Goal: Information Seeking & Learning: Learn about a topic

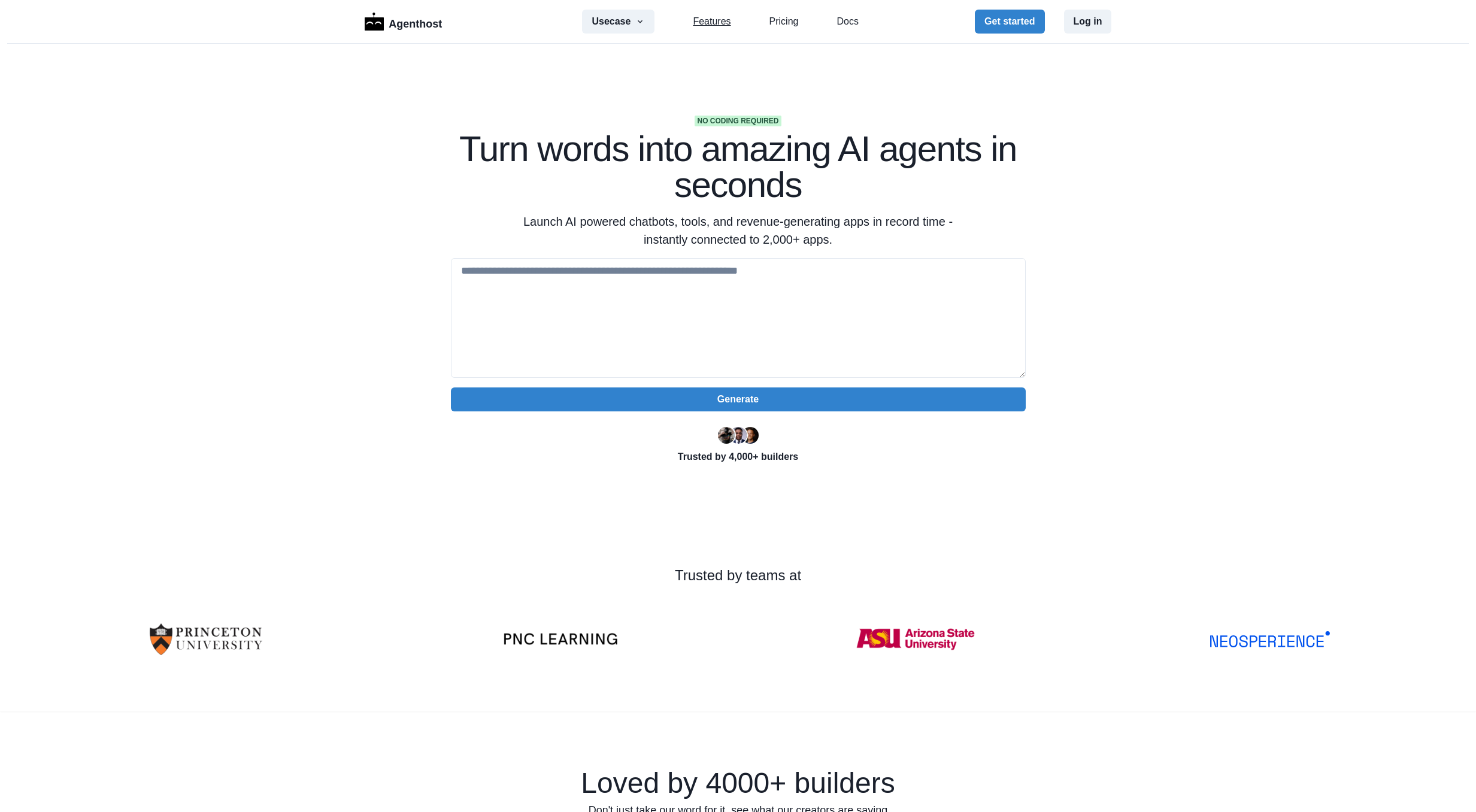
click at [700, 20] on link "Features" at bounding box center [712, 22] width 38 height 15
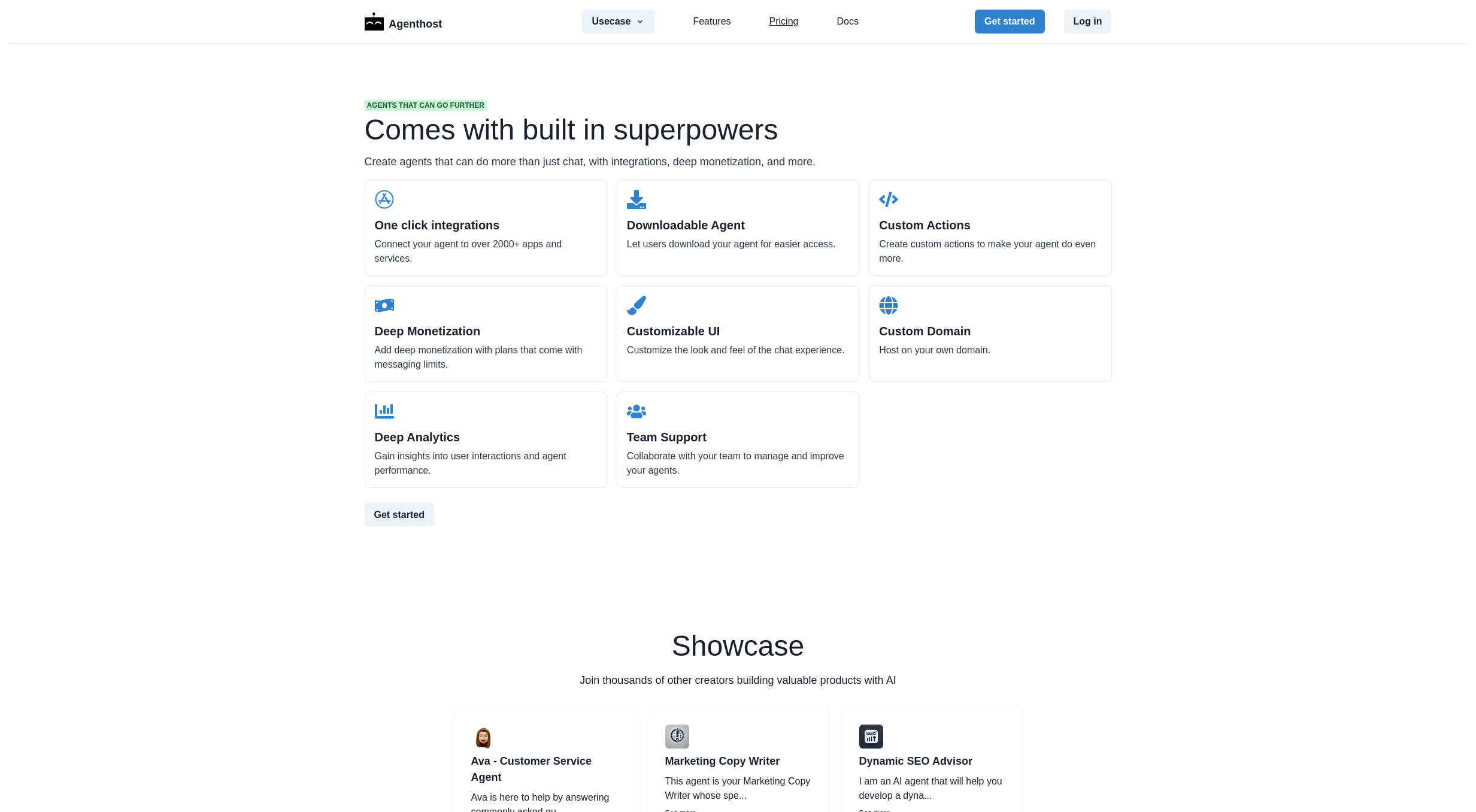
click at [771, 18] on link "Pricing" at bounding box center [784, 22] width 29 height 15
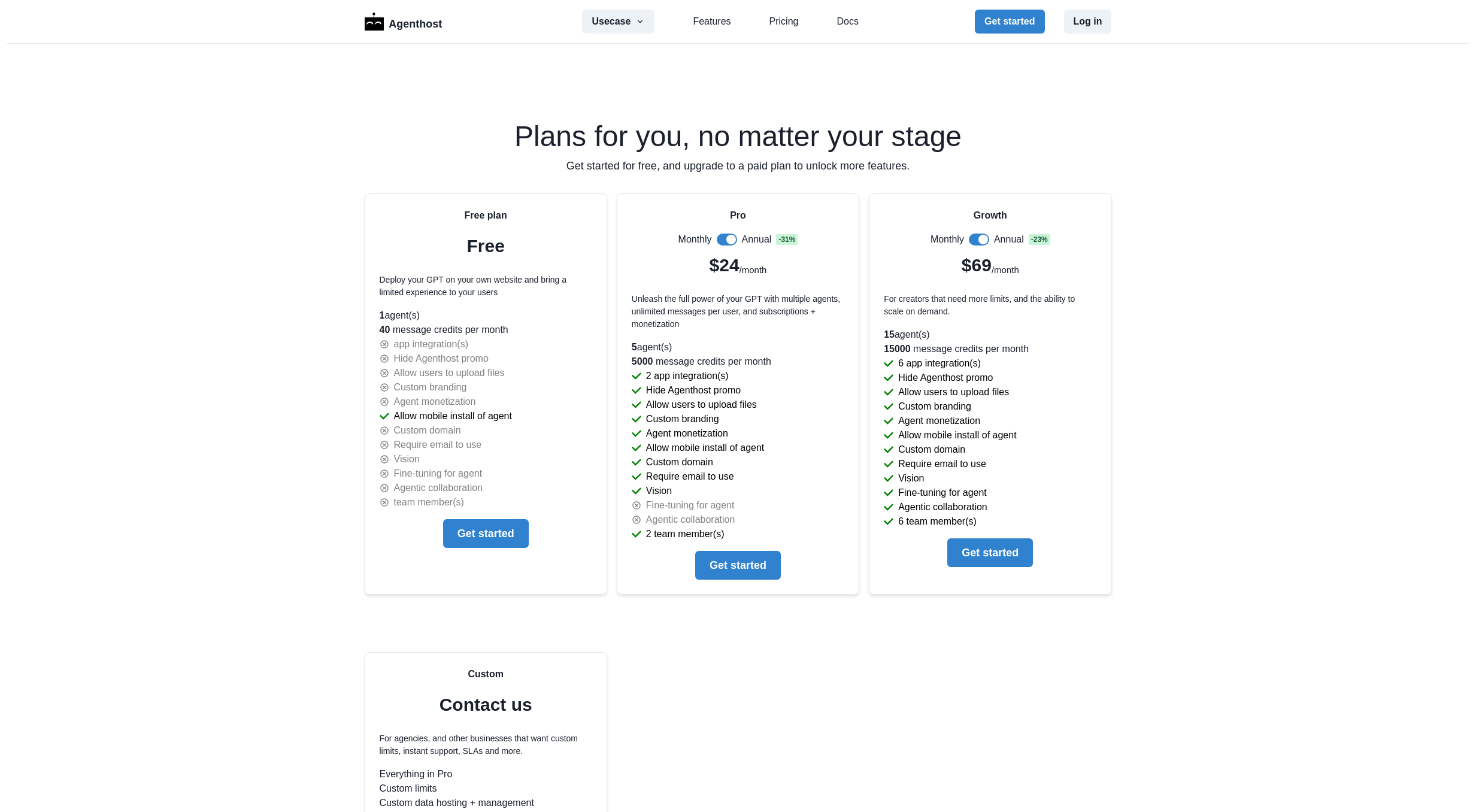
scroll to position [2440, 0]
drag, startPoint x: 375, startPoint y: 327, endPoint x: 512, endPoint y: 327, distance: 137.0
click at [512, 327] on p "40 message credits per month" at bounding box center [486, 328] width 213 height 15
drag, startPoint x: 512, startPoint y: 327, endPoint x: 484, endPoint y: 343, distance: 32.2
click at [484, 343] on div "app integration(s)" at bounding box center [486, 342] width 213 height 15
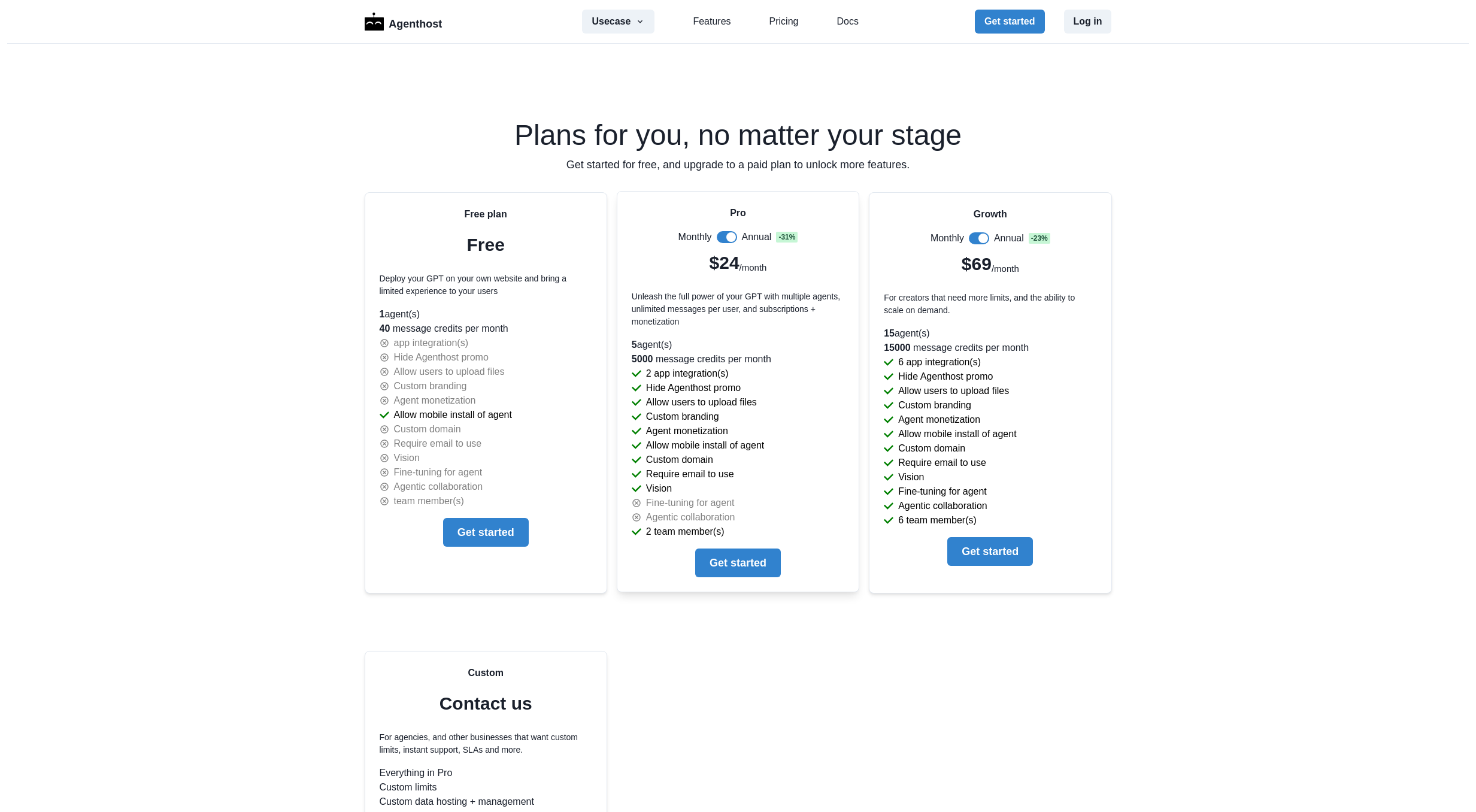
click at [728, 238] on span at bounding box center [731, 237] width 9 height 9
drag, startPoint x: 652, startPoint y: 447, endPoint x: 765, endPoint y: 447, distance: 113.0
click at [765, 447] on div "Allow mobile install of agent" at bounding box center [738, 445] width 213 height 15
drag, startPoint x: 765, startPoint y: 447, endPoint x: 723, endPoint y: 475, distance: 50.5
click at [723, 475] on p "Require email to use" at bounding box center [690, 475] width 88 height 15
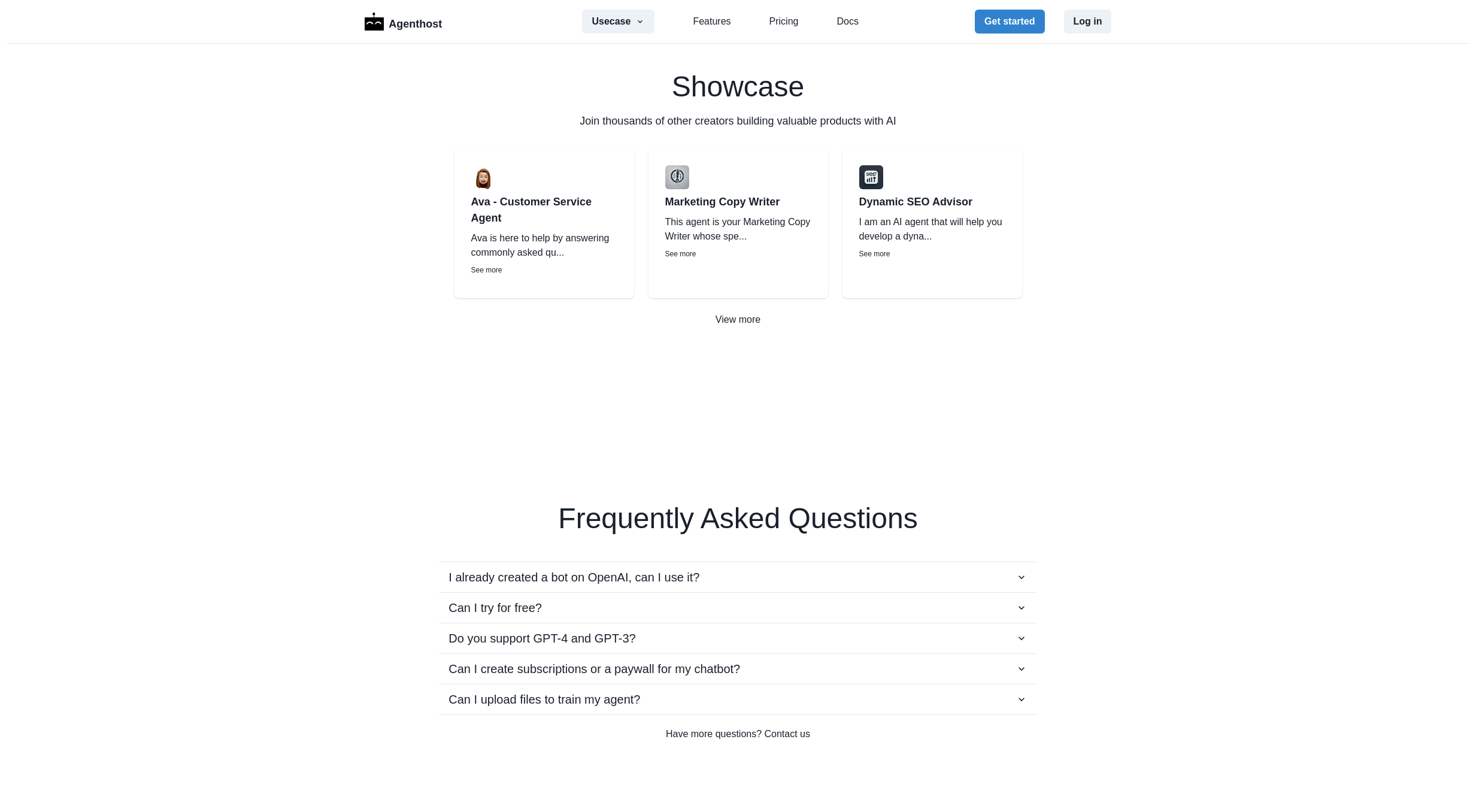
scroll to position [1721, 0]
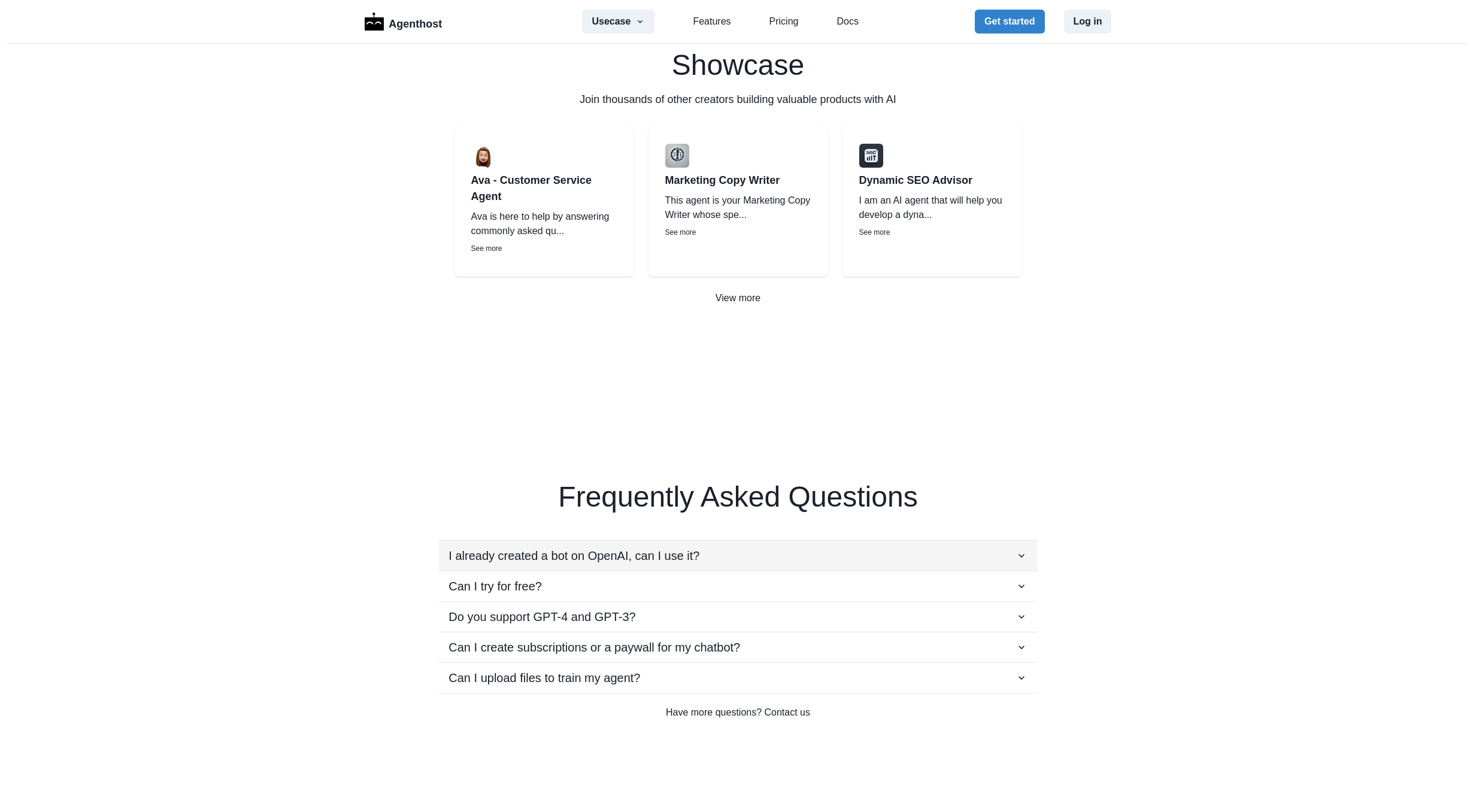
click at [724, 544] on button "I already created a bot on OpenAI, can I use it?" at bounding box center [738, 555] width 598 height 30
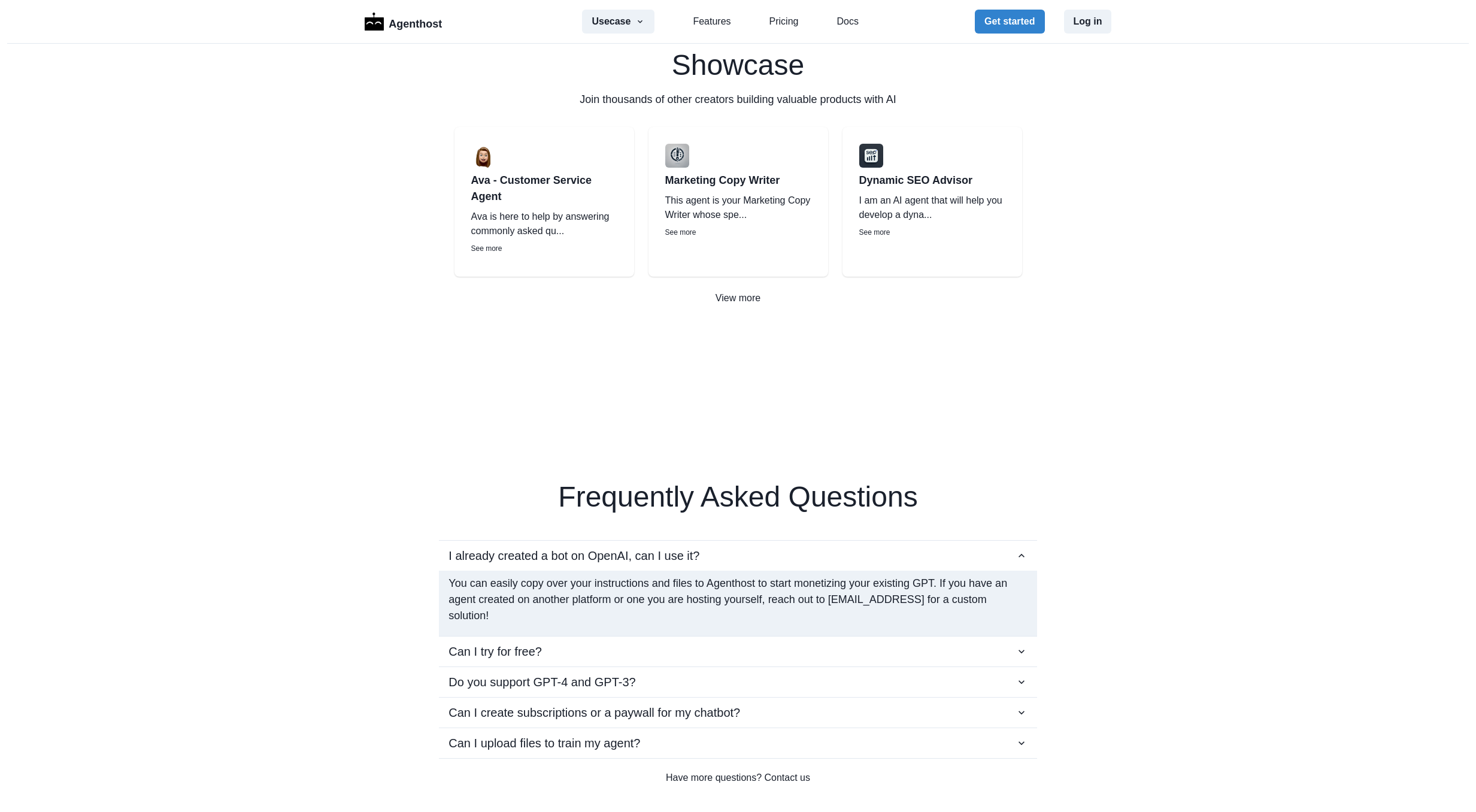
scroll to position [1781, 0]
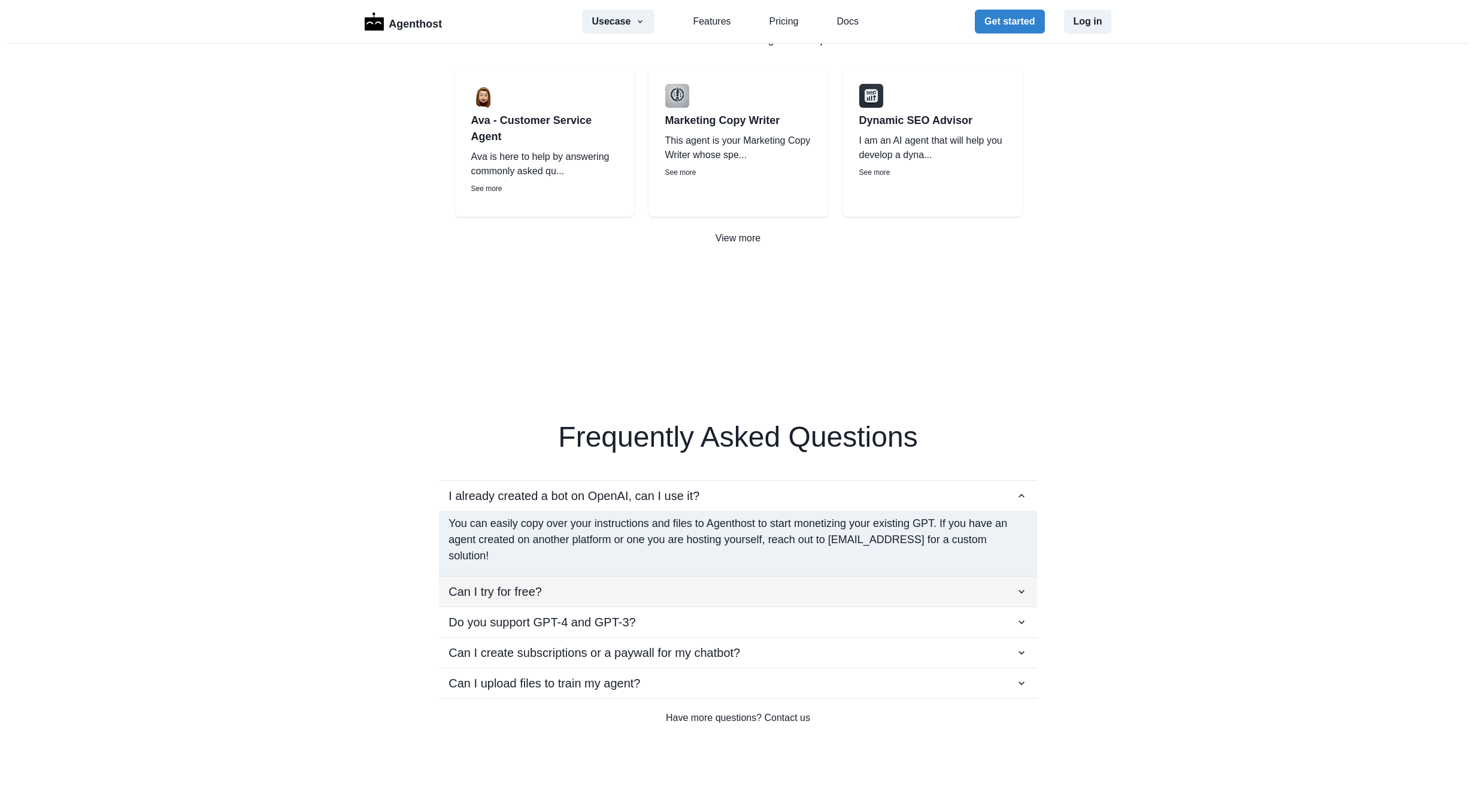
click at [641, 585] on div "Can I try for free?" at bounding box center [738, 591] width 579 height 18
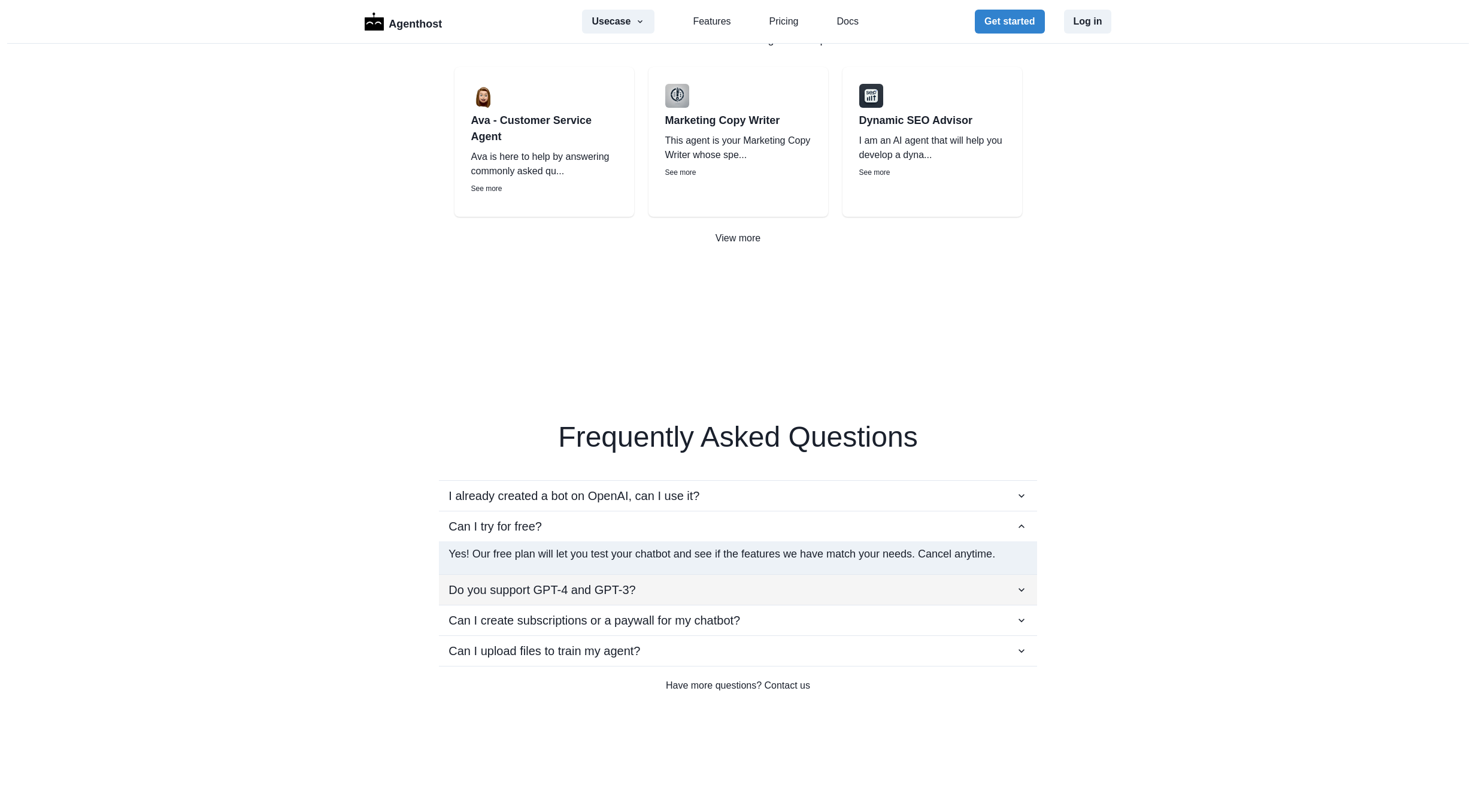
click at [686, 585] on div "Do you support GPT-4 and GPT-3?" at bounding box center [738, 590] width 579 height 18
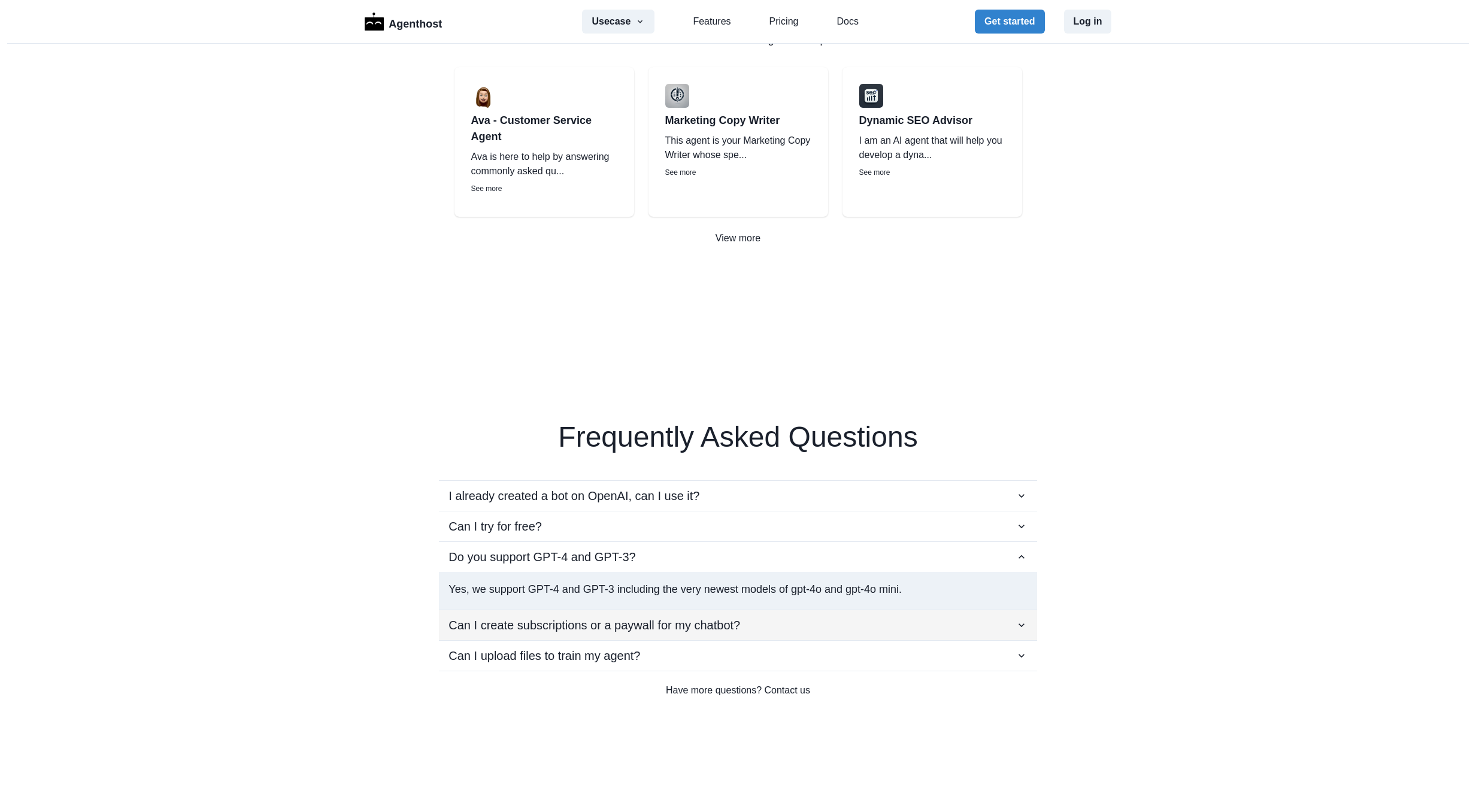
click at [776, 626] on div "Can I create subscriptions or a paywall for my chatbot?" at bounding box center [738, 625] width 579 height 18
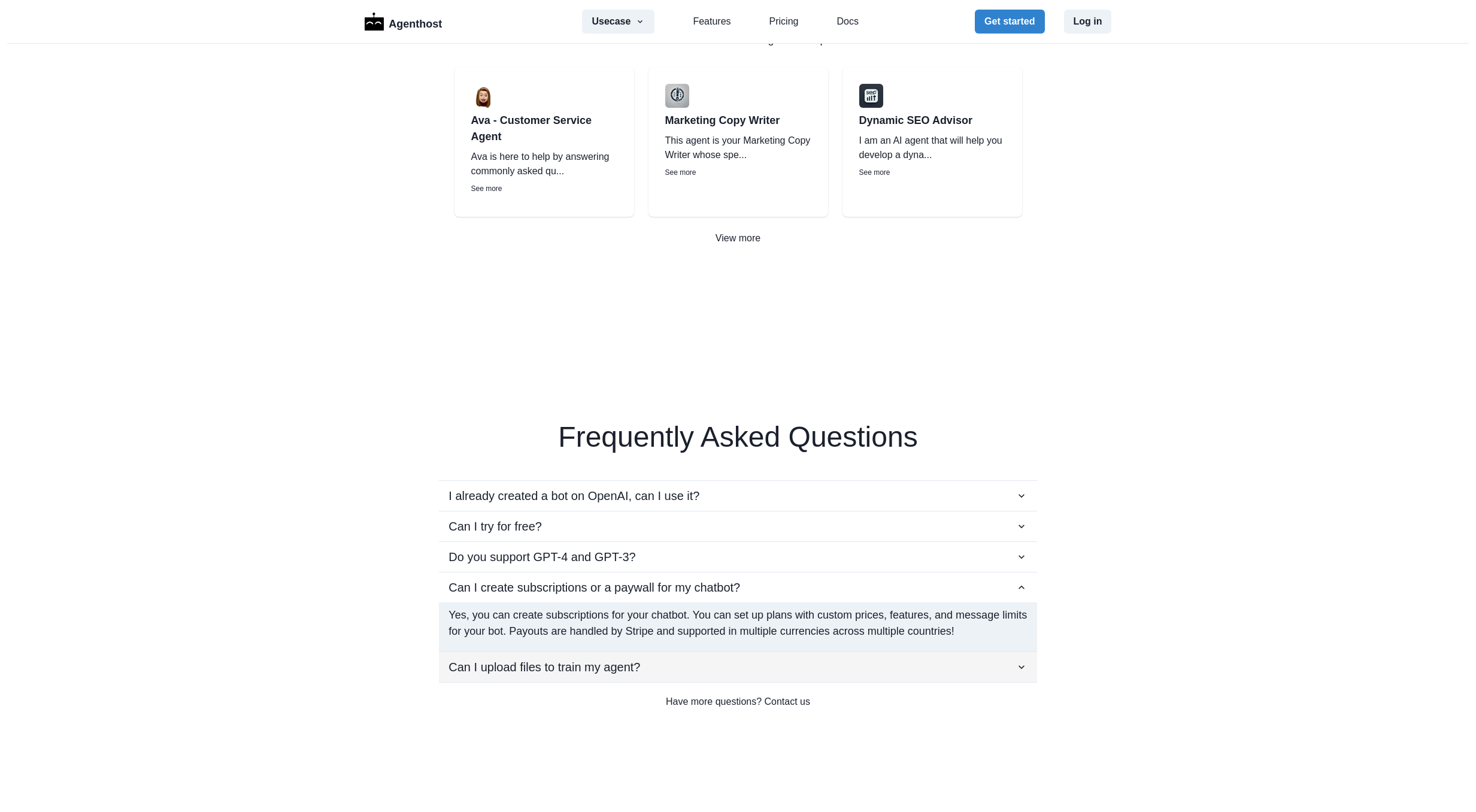
click at [854, 669] on div "Can I upload files to train my agent?" at bounding box center [738, 667] width 579 height 18
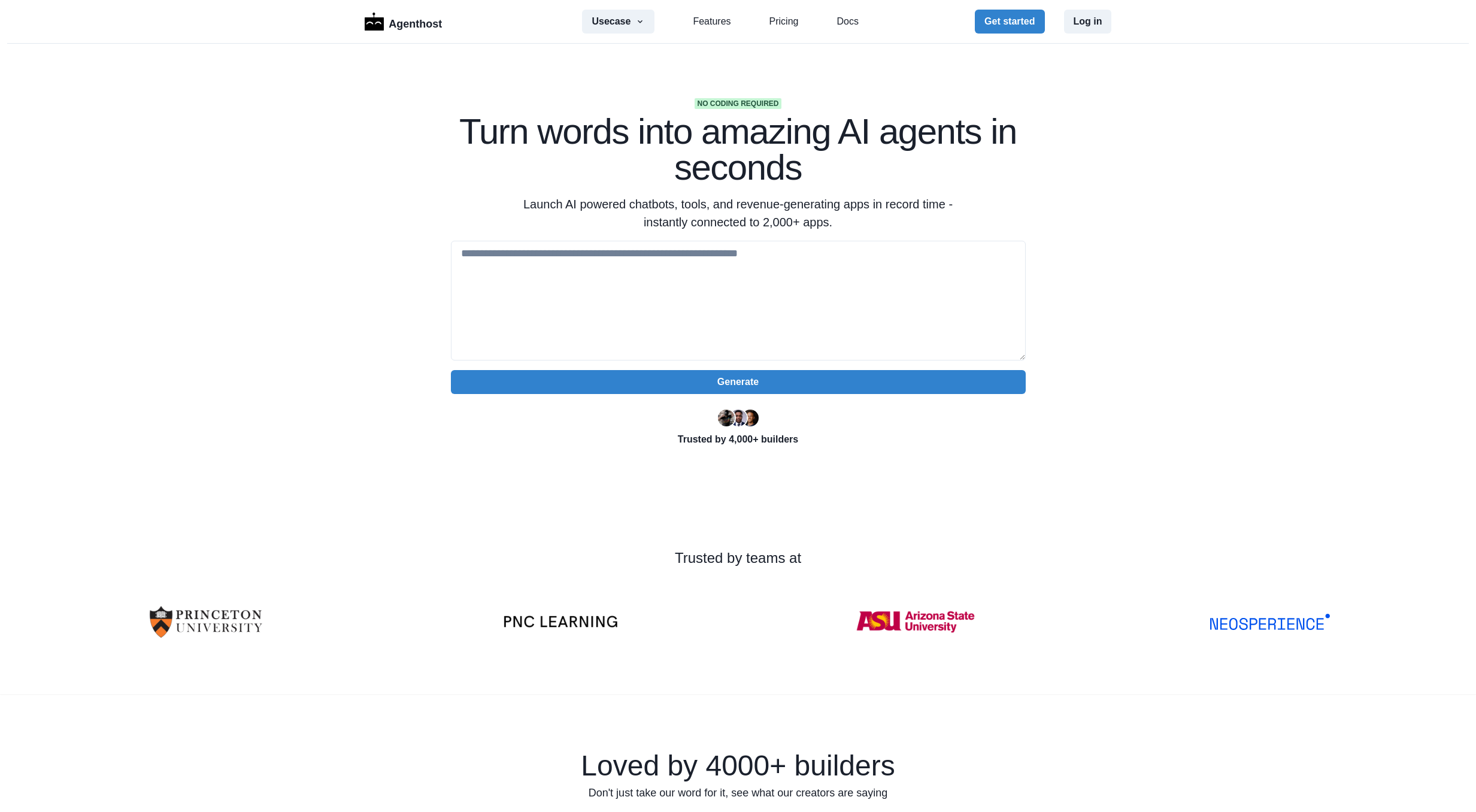
scroll to position [0, 0]
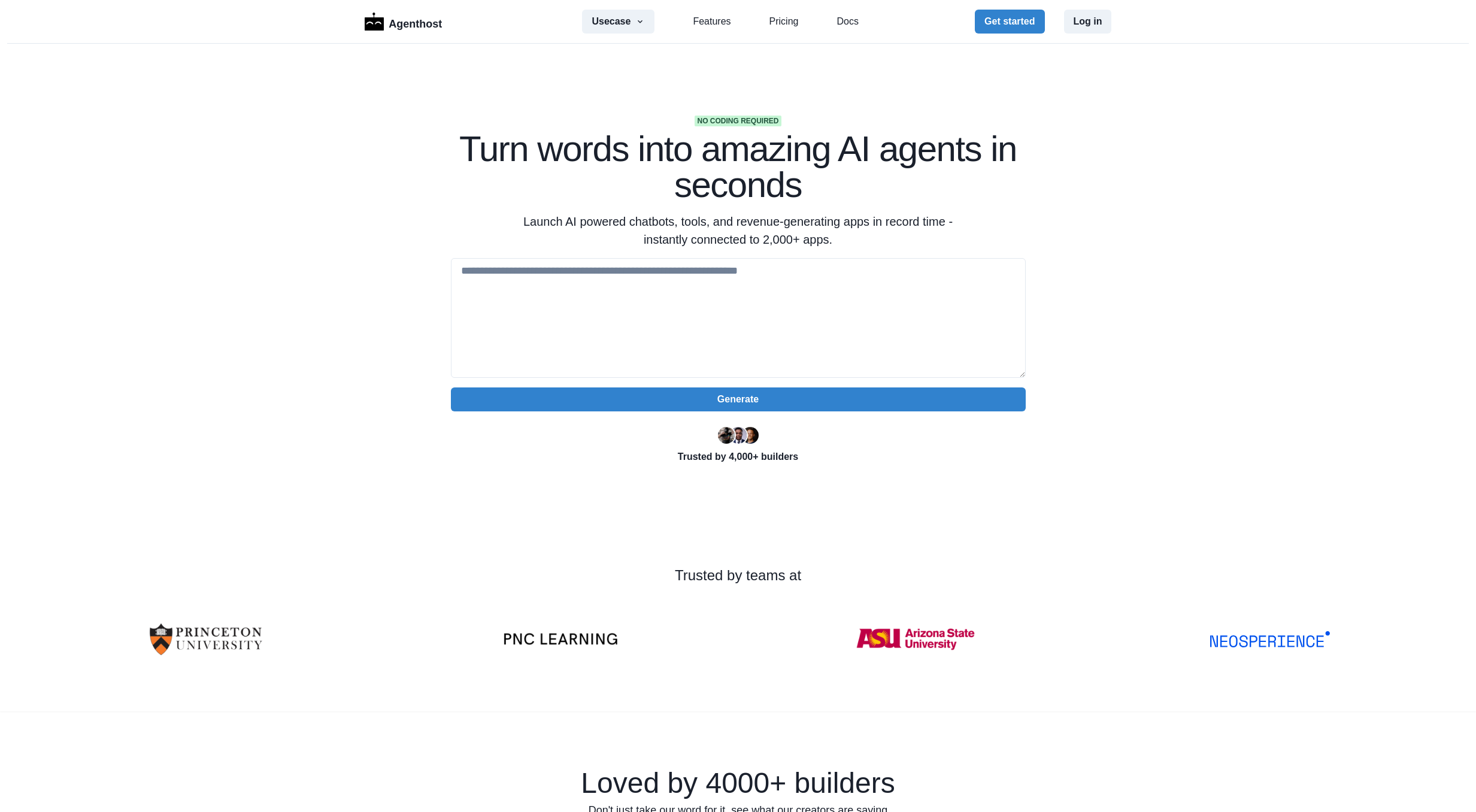
click at [720, 28] on link "Features" at bounding box center [712, 22] width 38 height 15
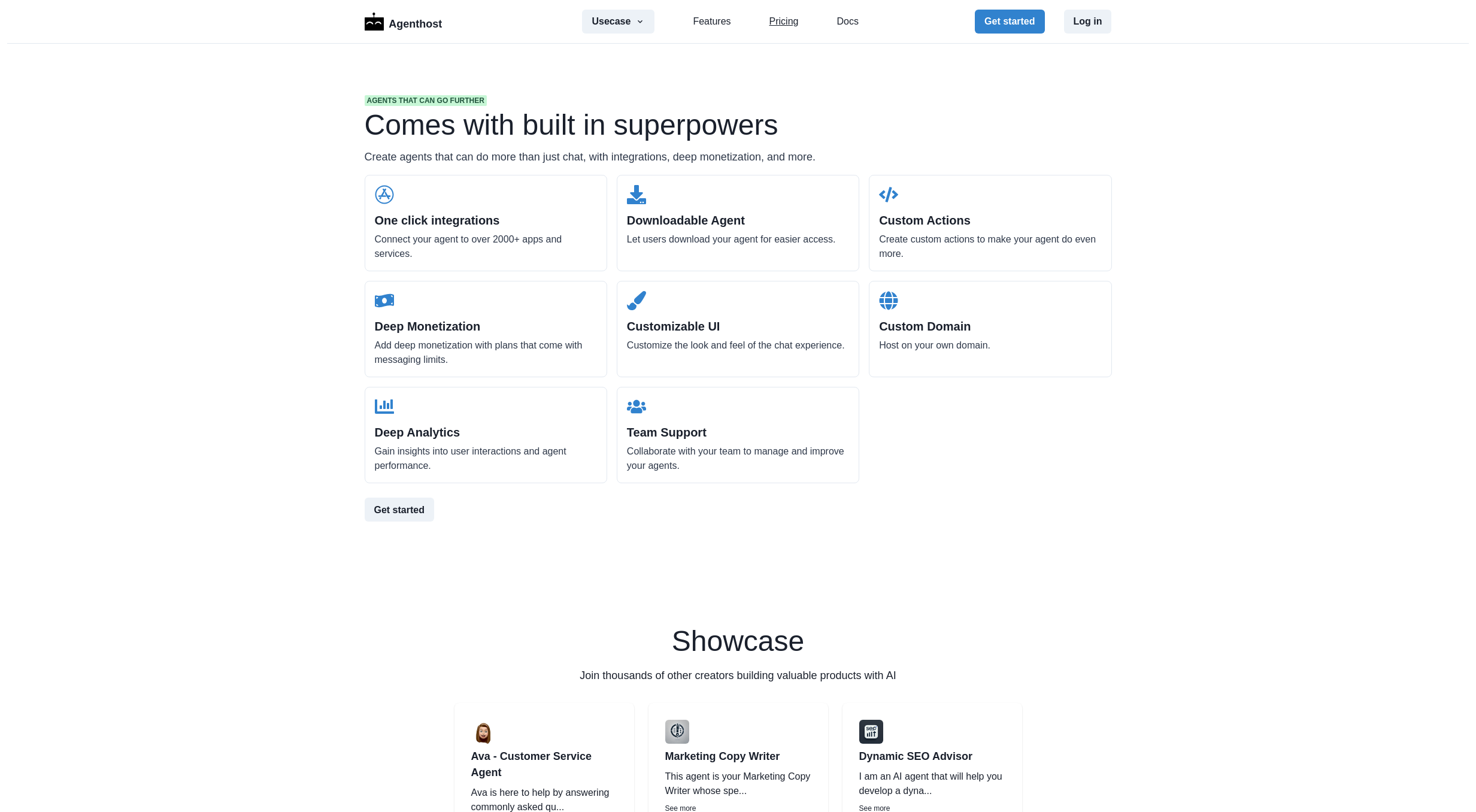
click at [784, 23] on link "Pricing" at bounding box center [784, 22] width 29 height 15
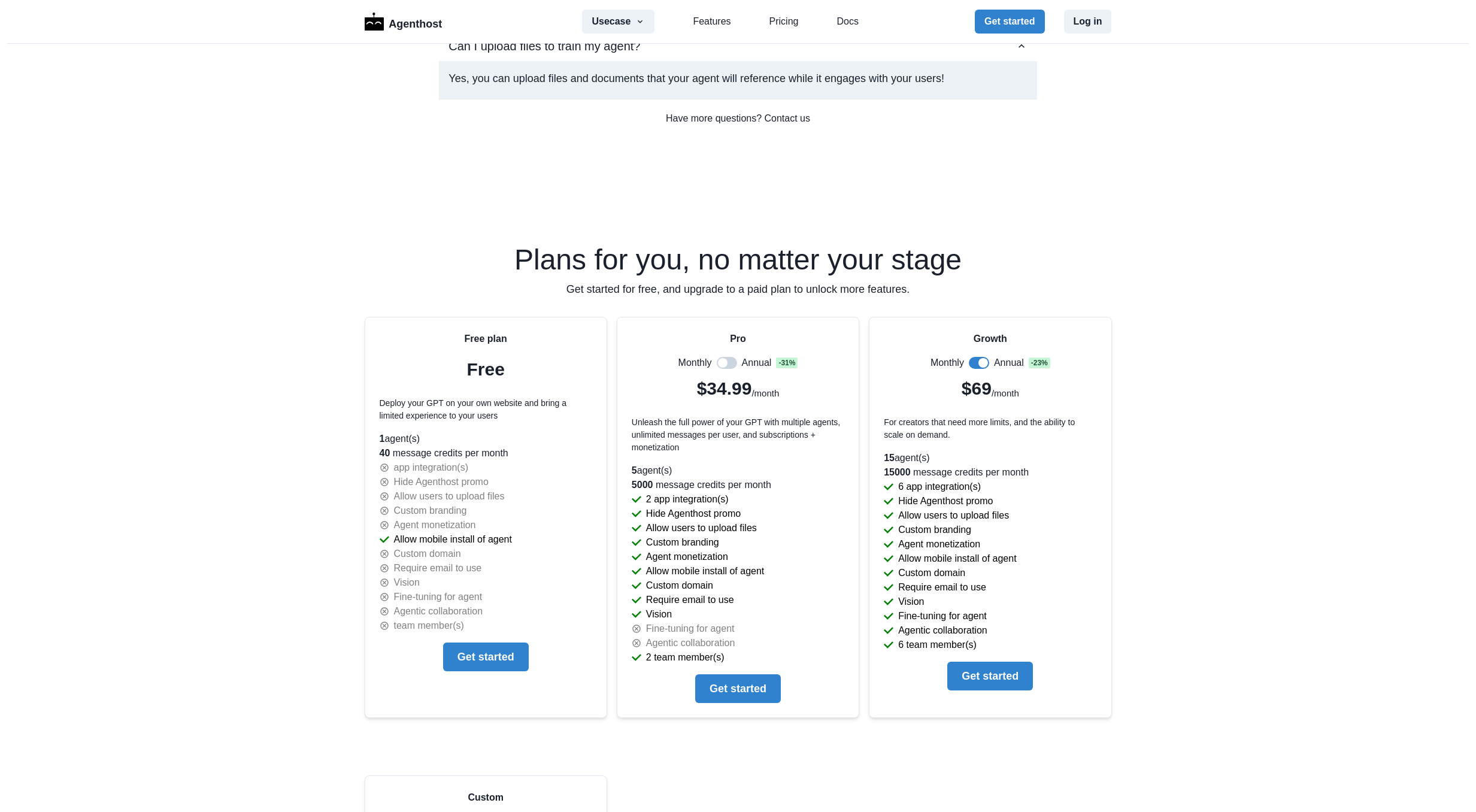
scroll to position [2478, 0]
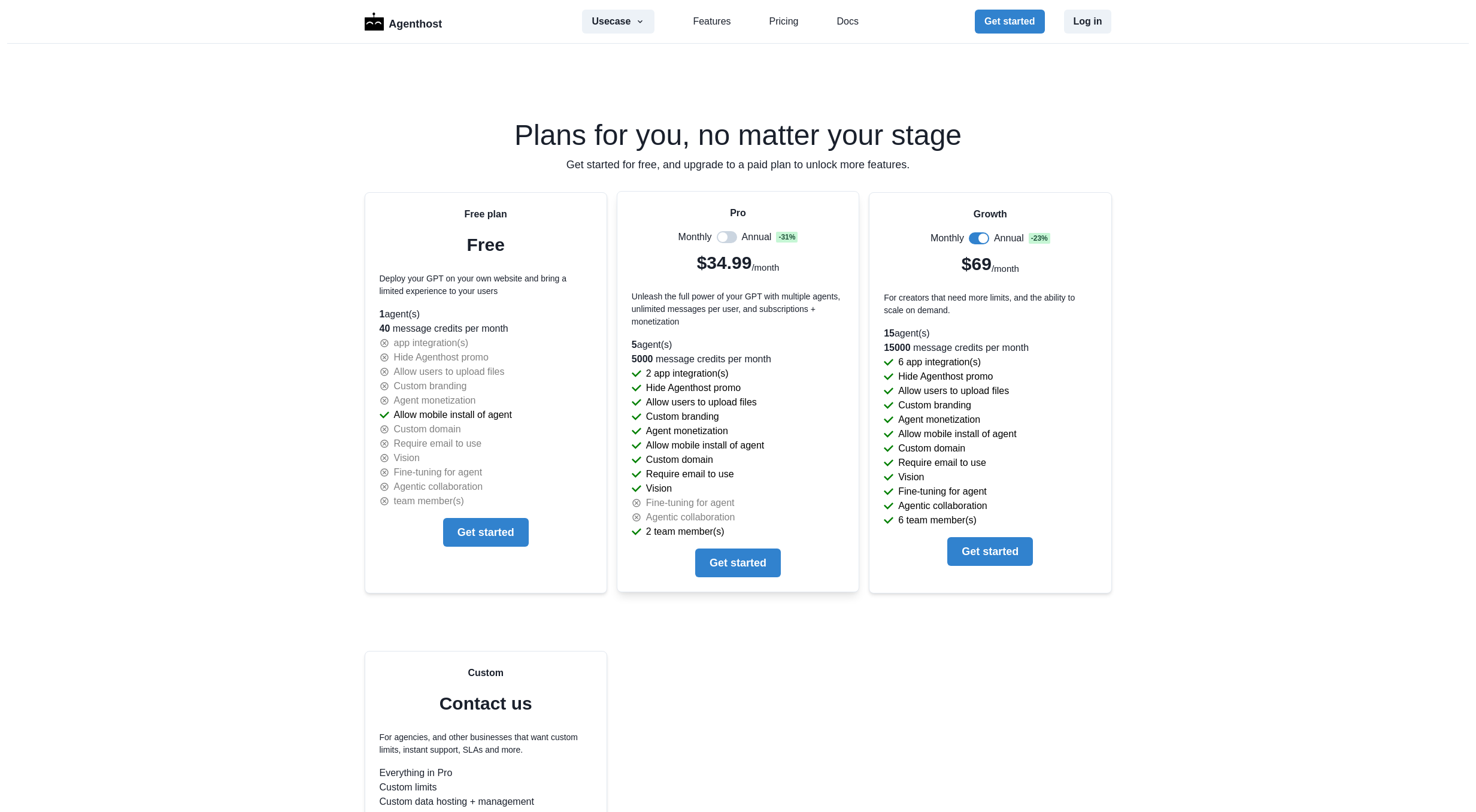
click at [730, 240] on span at bounding box center [727, 237] width 20 height 12
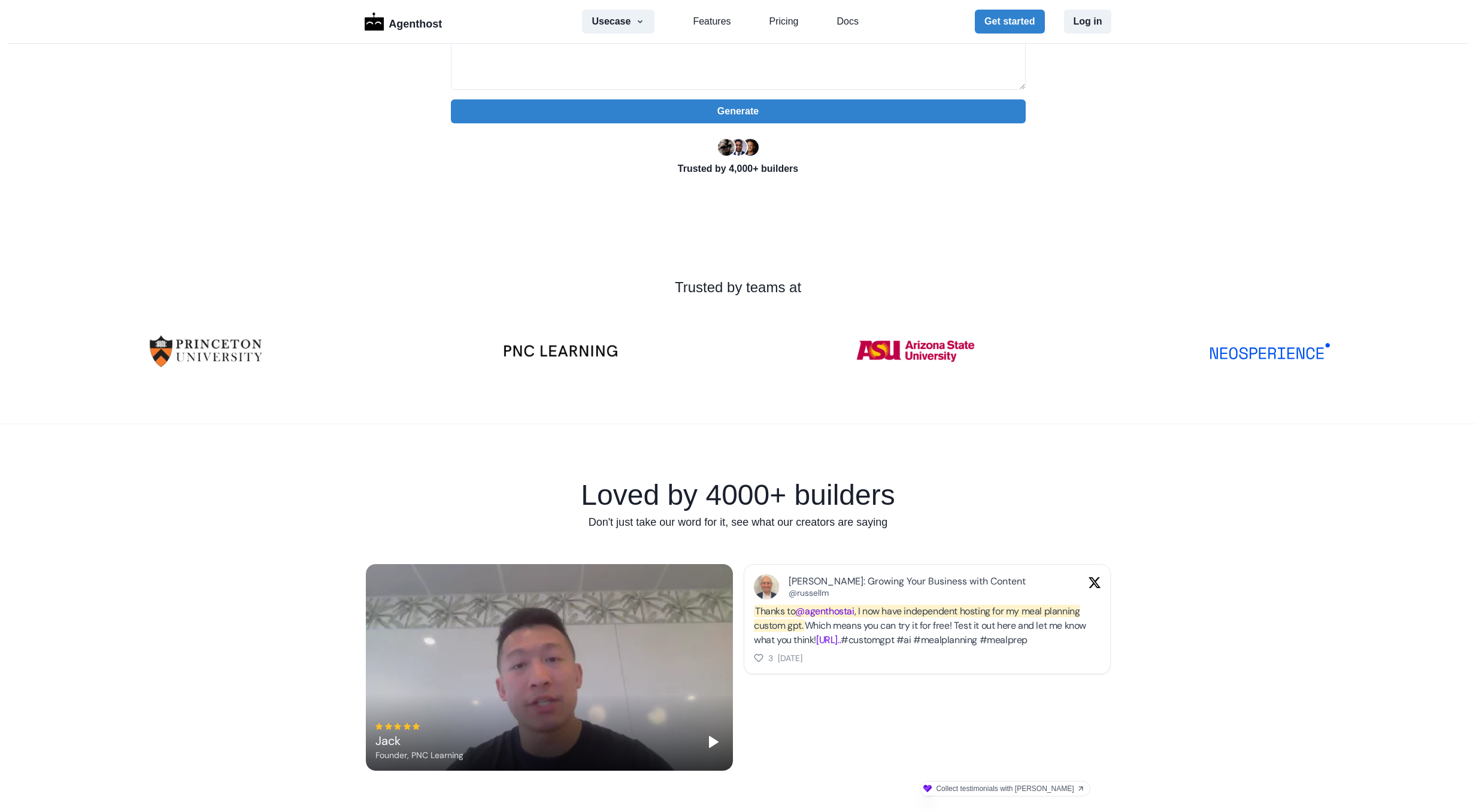
scroll to position [0, 0]
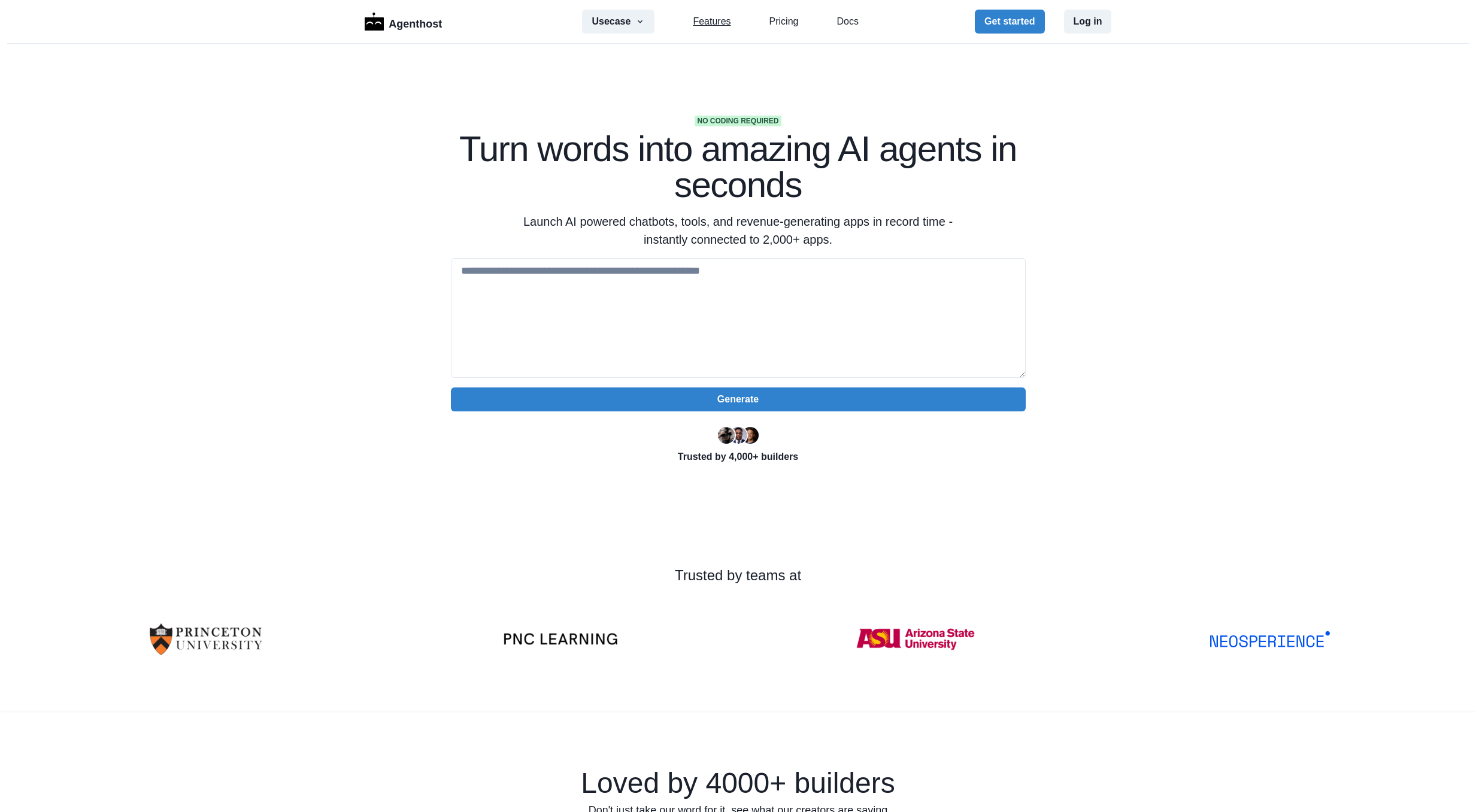
click at [695, 19] on link "Features" at bounding box center [712, 22] width 38 height 15
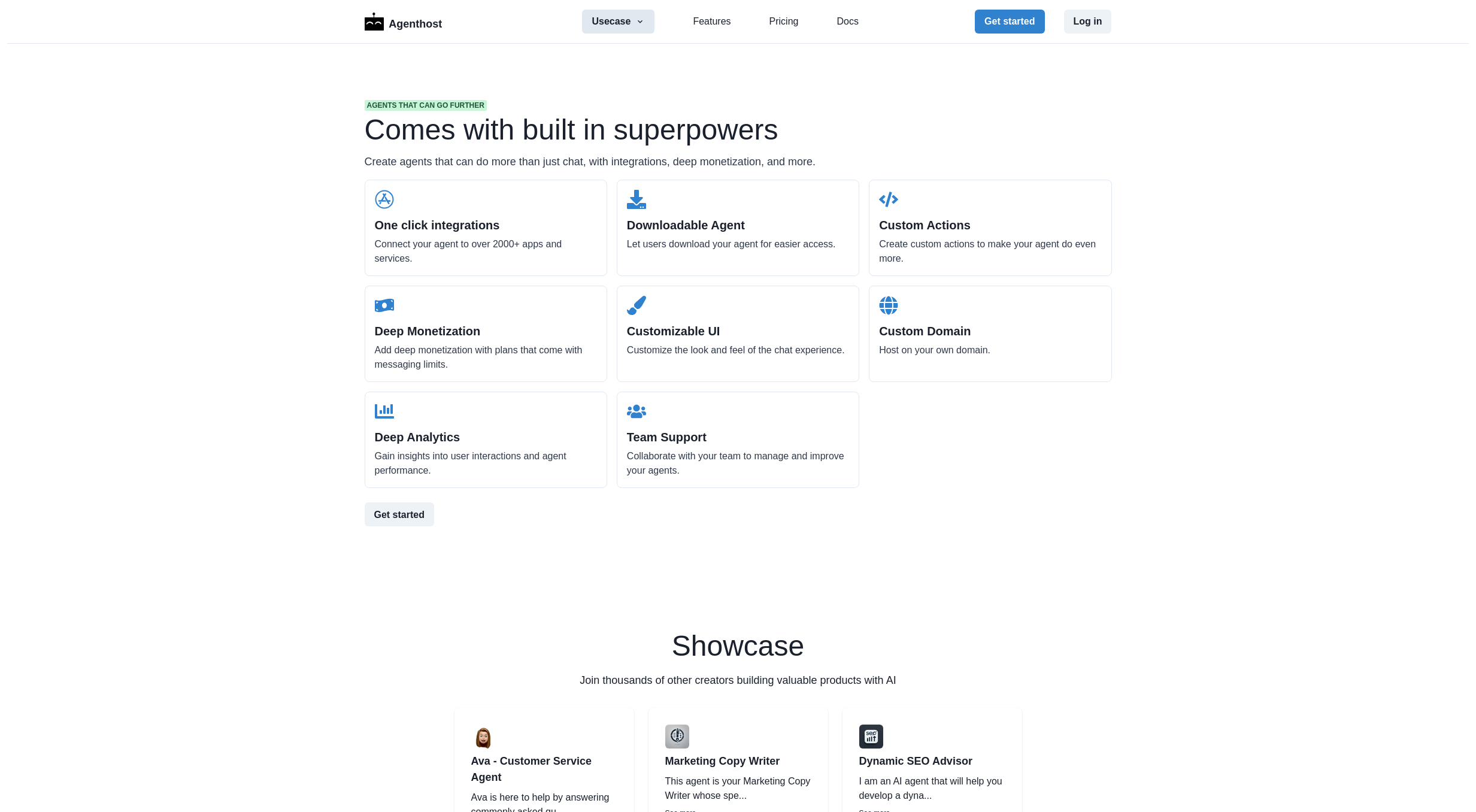
scroll to position [1145, 0]
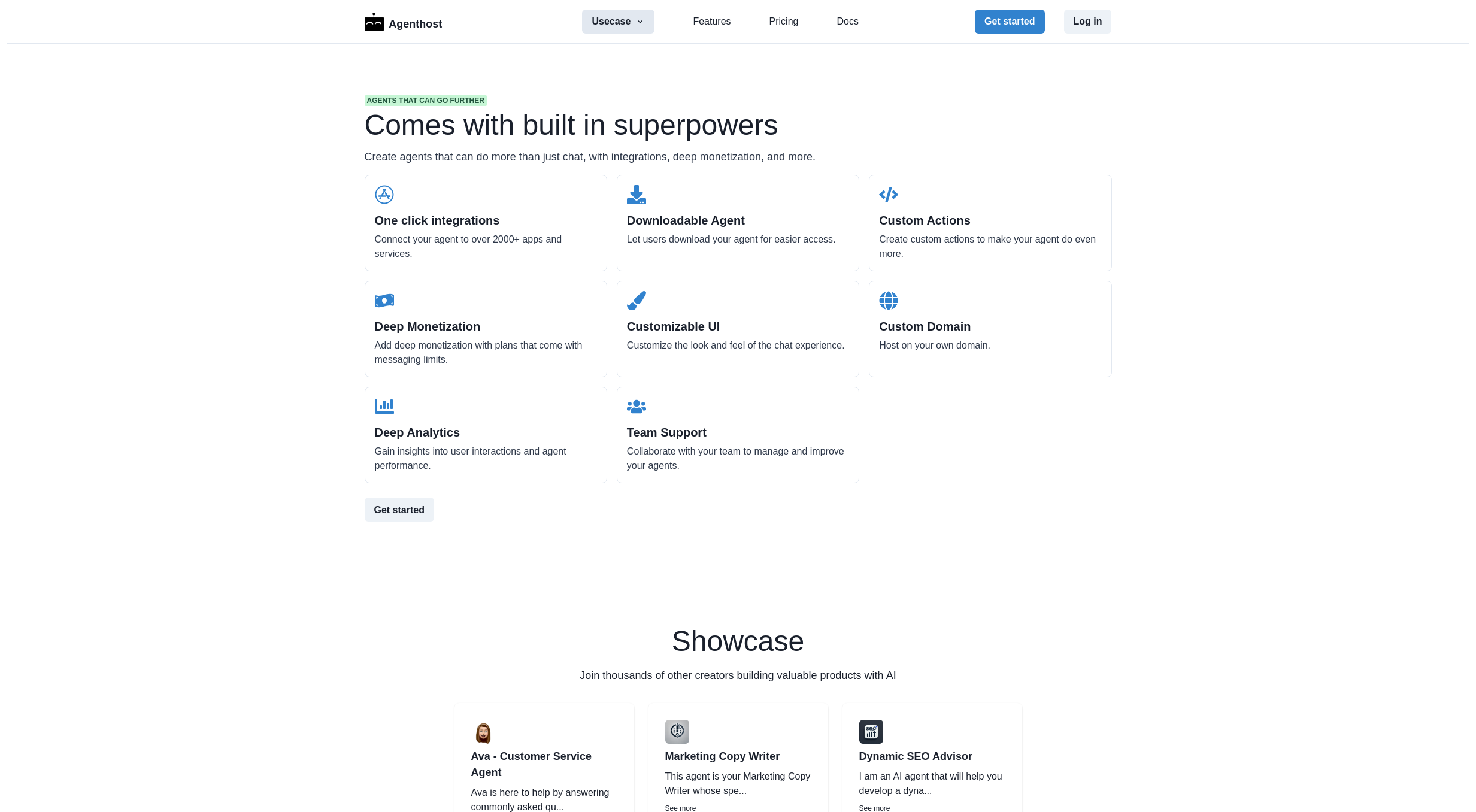
click at [639, 20] on icon "button" at bounding box center [640, 21] width 9 height 9
click at [632, 158] on button "Education" at bounding box center [650, 163] width 133 height 22
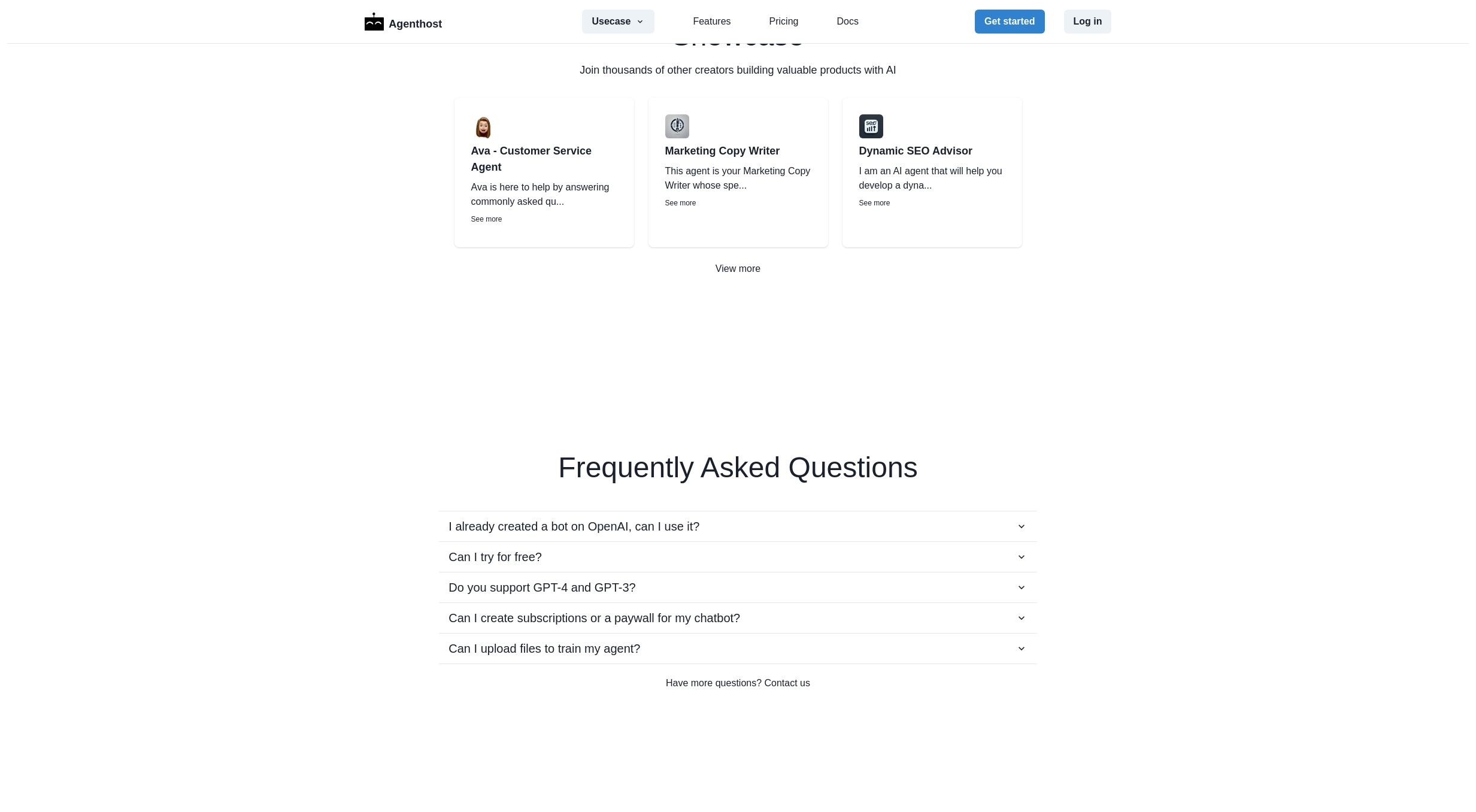
scroll to position [2156, 0]
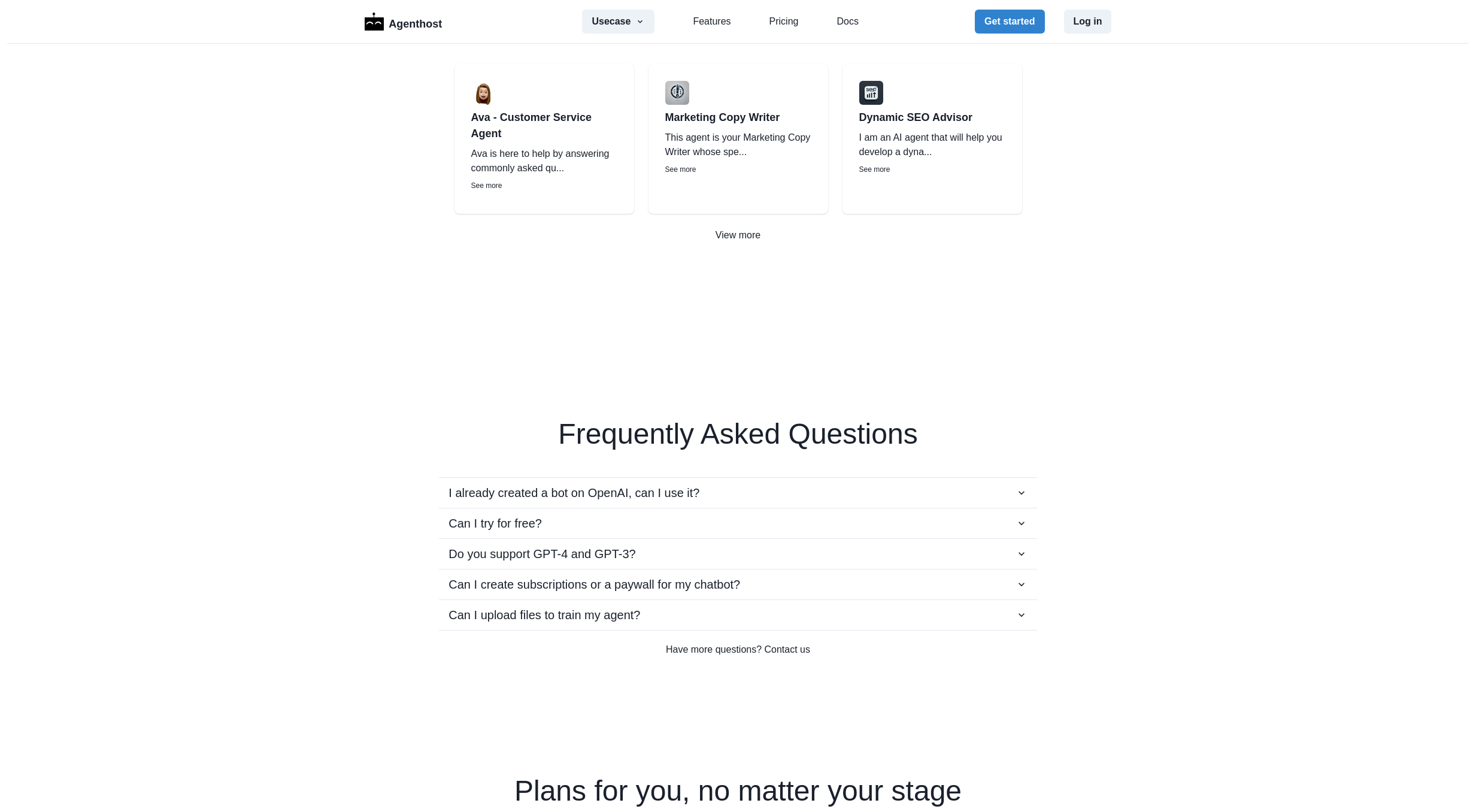
click at [684, 175] on p "See more" at bounding box center [738, 169] width 146 height 11
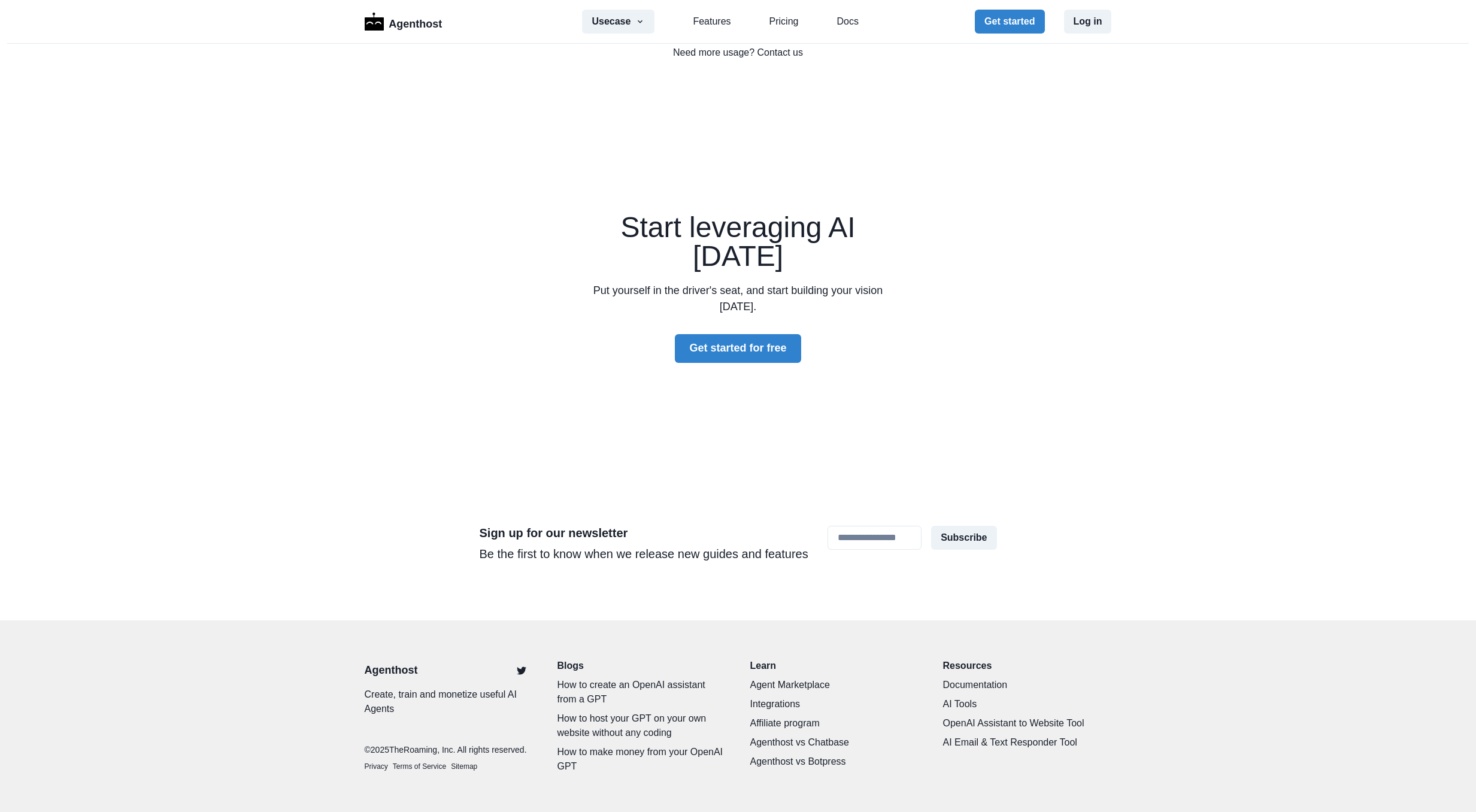
scroll to position [3840, 0]
click at [842, 23] on link "Docs" at bounding box center [848, 22] width 22 height 15
